Goal: Book appointment/travel/reservation

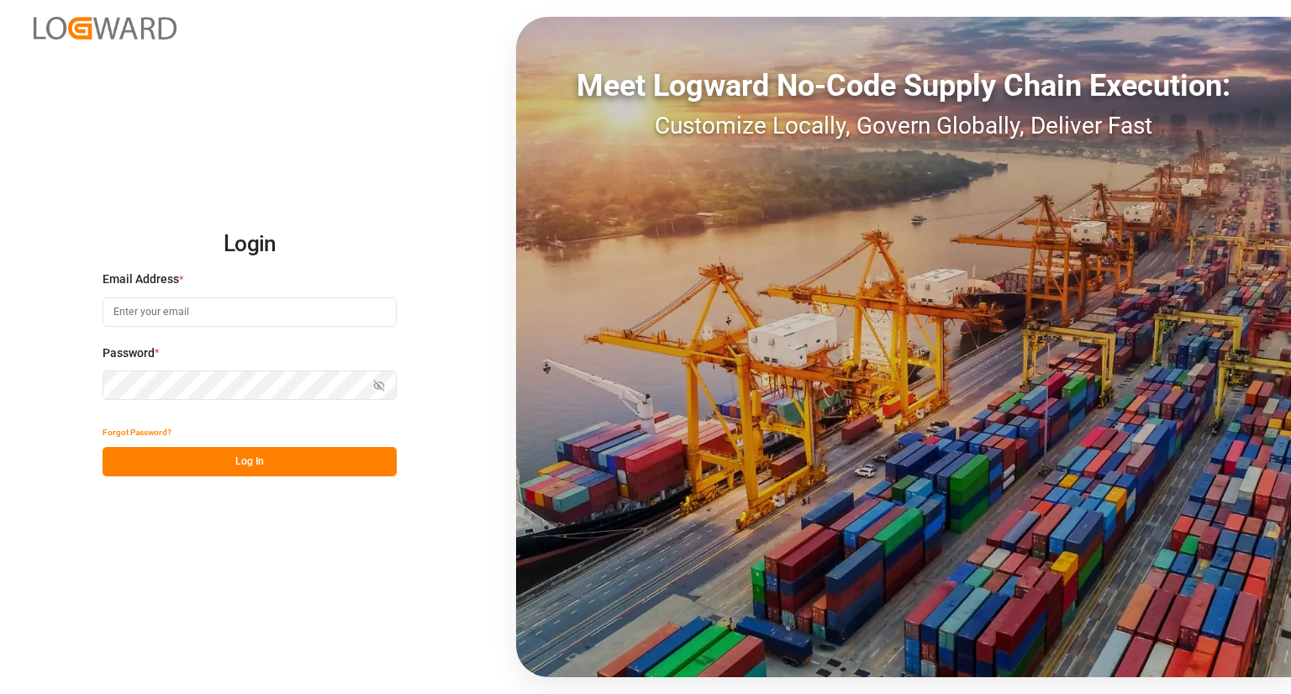
click at [221, 304] on input at bounding box center [250, 312] width 294 height 29
type input "[PERSON_NAME][EMAIL_ADDRESS][DOMAIN_NAME]"
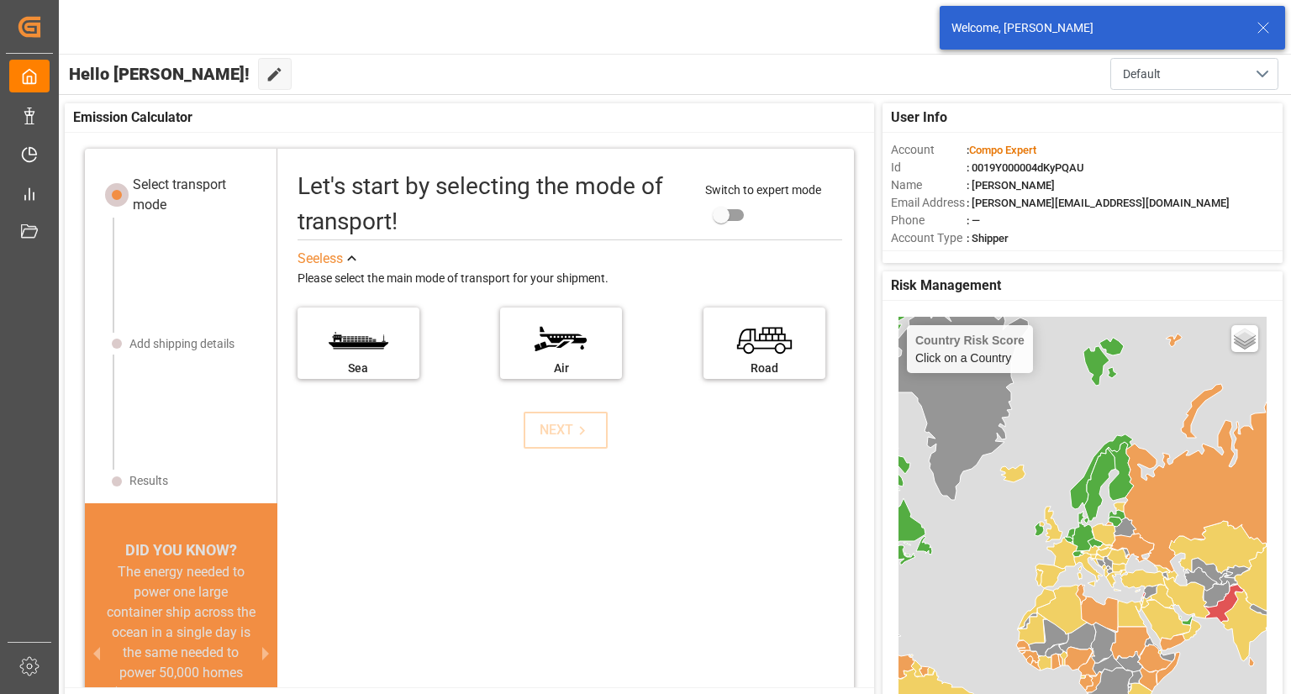
click at [1261, 29] on line at bounding box center [1263, 28] width 10 height 10
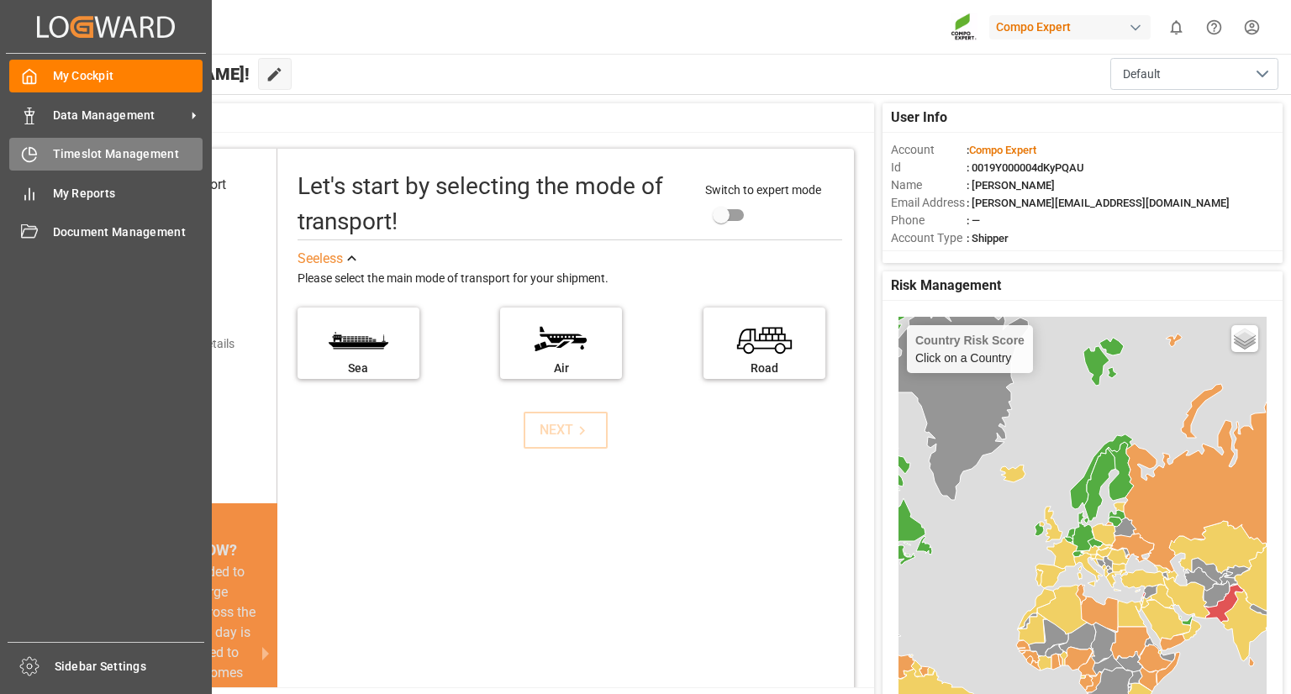
click at [84, 167] on div "Timeslot Management Timeslot Management" at bounding box center [105, 154] width 193 height 33
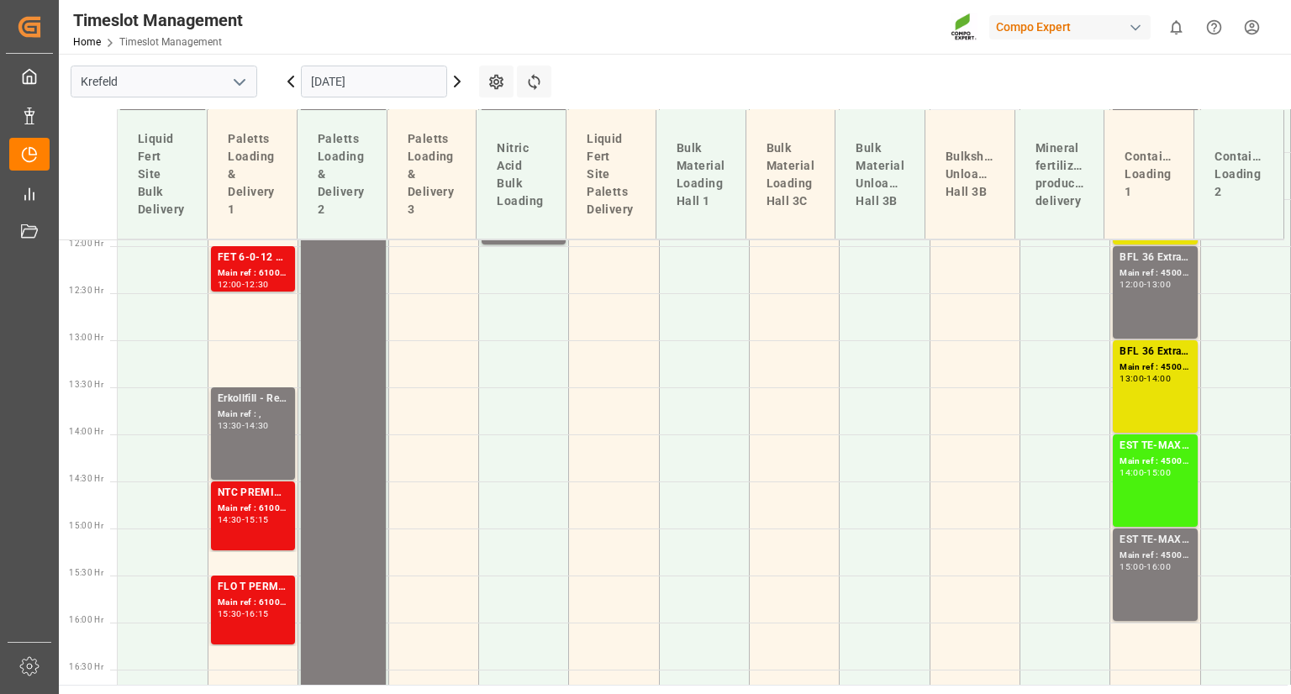
scroll to position [1189, 0]
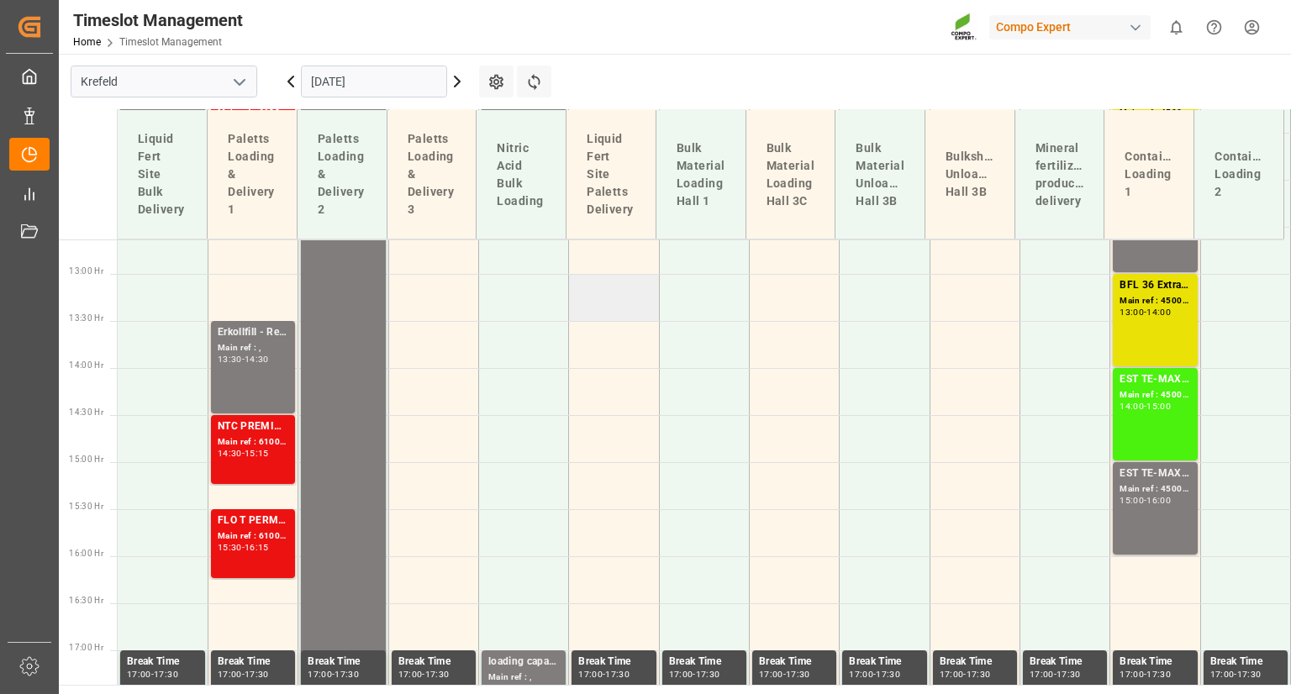
click at [629, 286] on td at bounding box center [614, 297] width 90 height 47
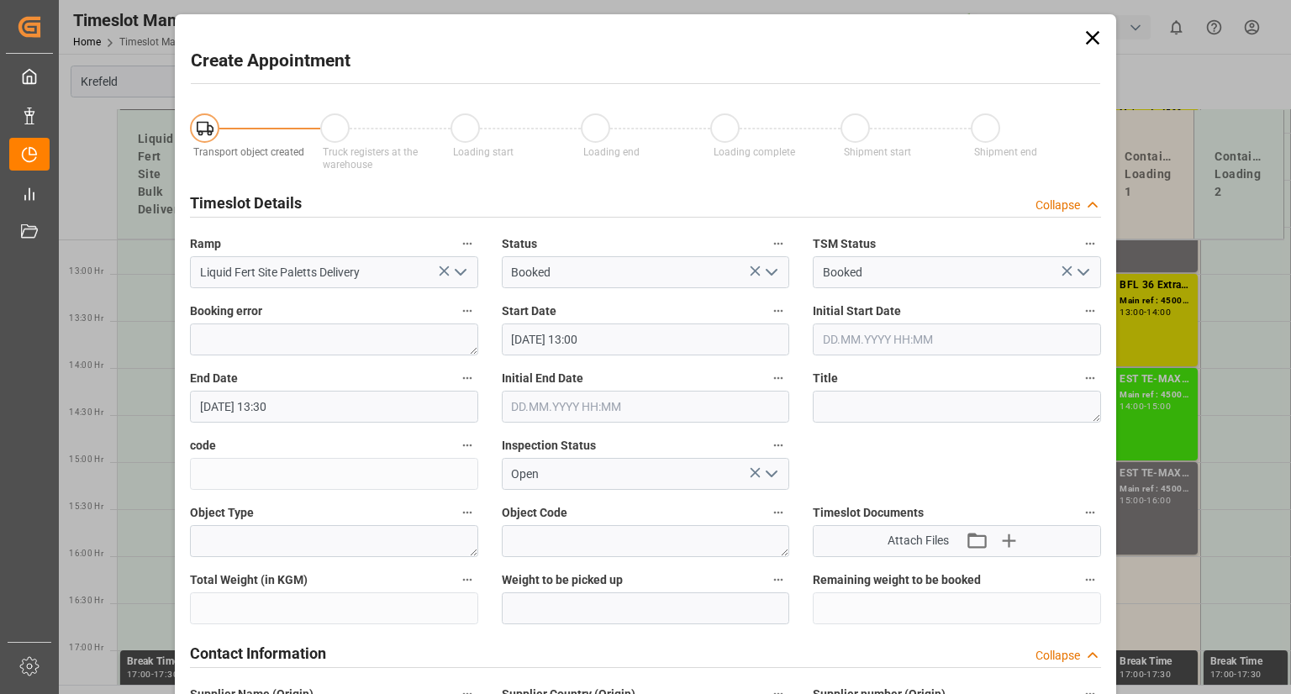
type input "[DATE] 13:00"
type input "[DATE] 13:30"
click at [1093, 35] on icon at bounding box center [1093, 38] width 24 height 24
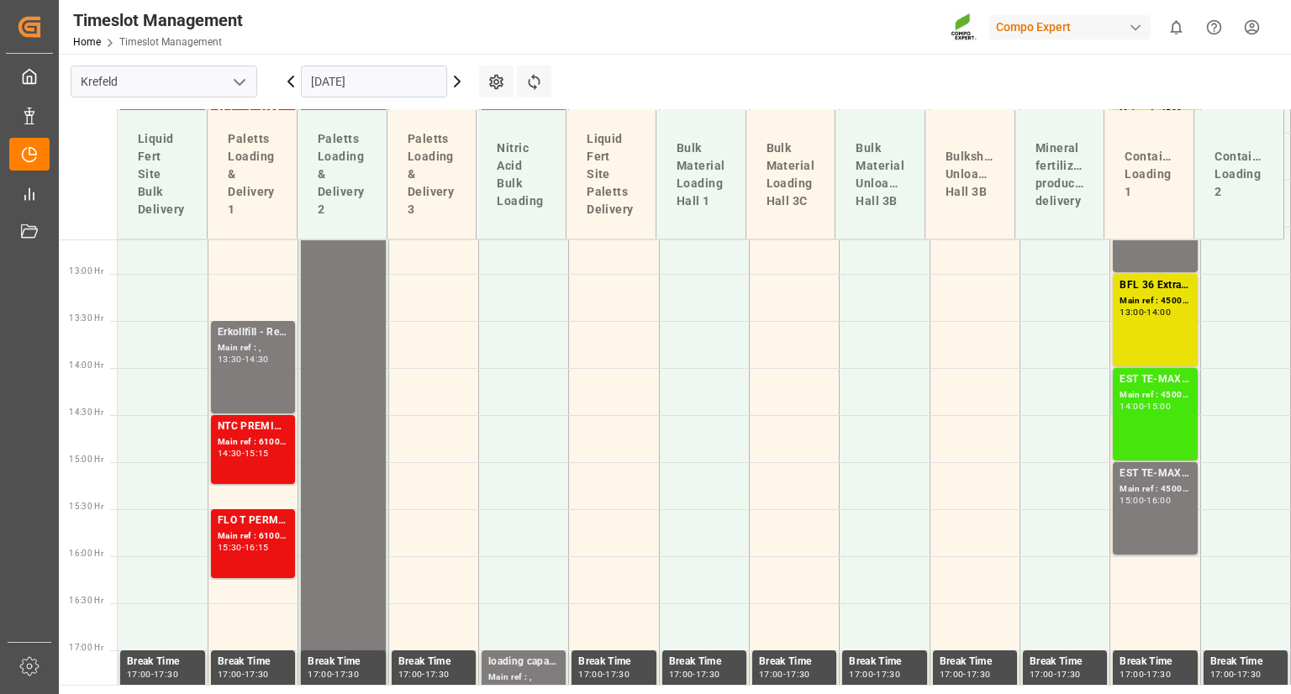
click at [1131, 408] on div "14:00" at bounding box center [1132, 407] width 24 height 8
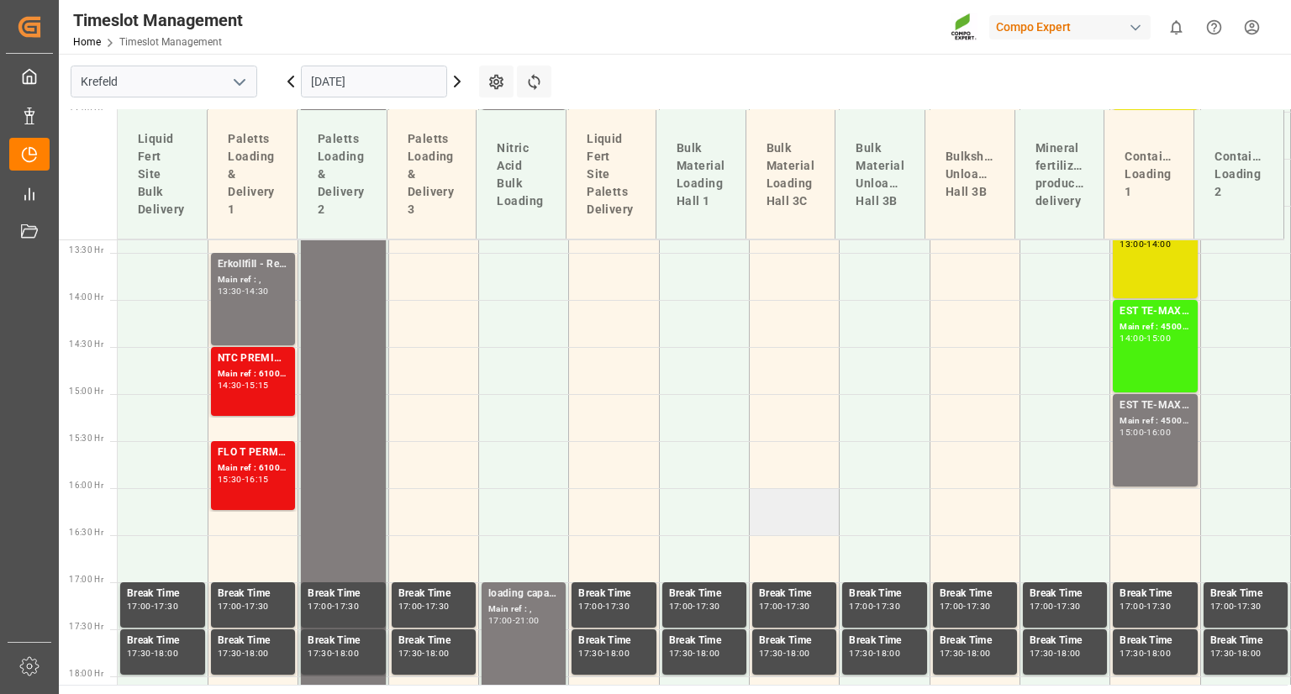
scroll to position [1358, 0]
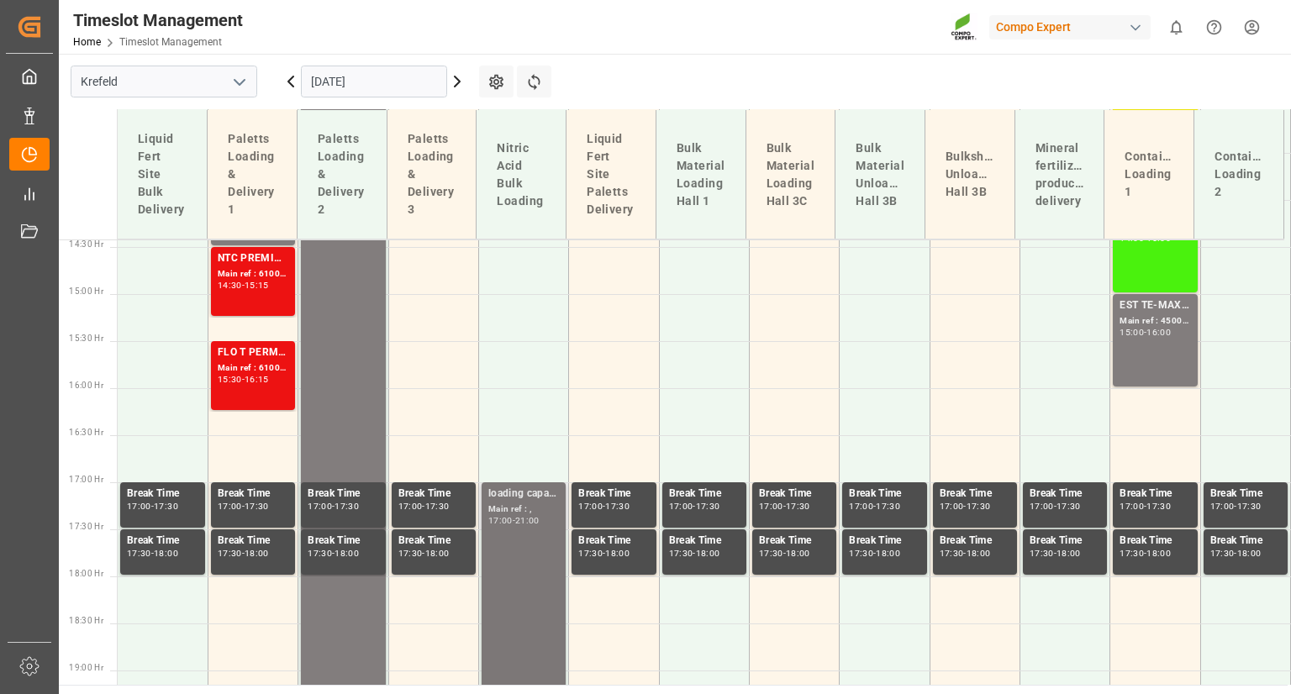
click at [514, 540] on div "loading capacity Main ref : , 17:00 - 21:00" at bounding box center [523, 670] width 71 height 368
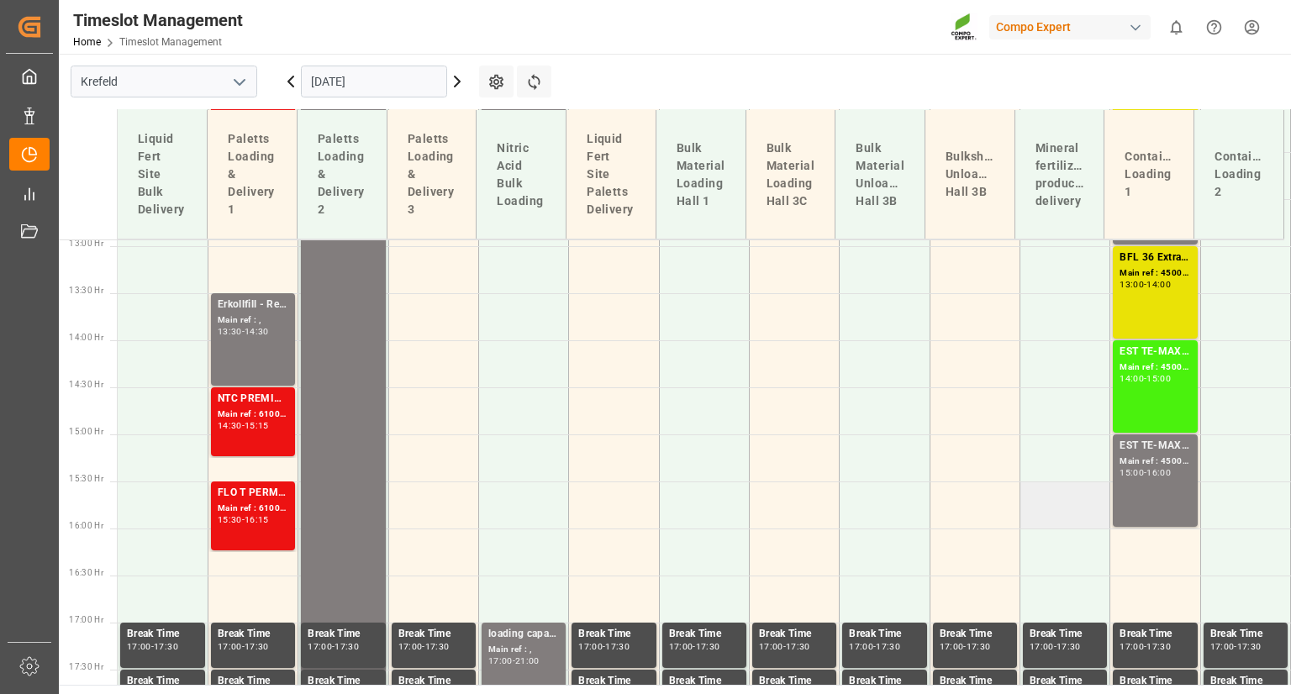
scroll to position [1226, 0]
